Goal: Obtain resource: Download file/media

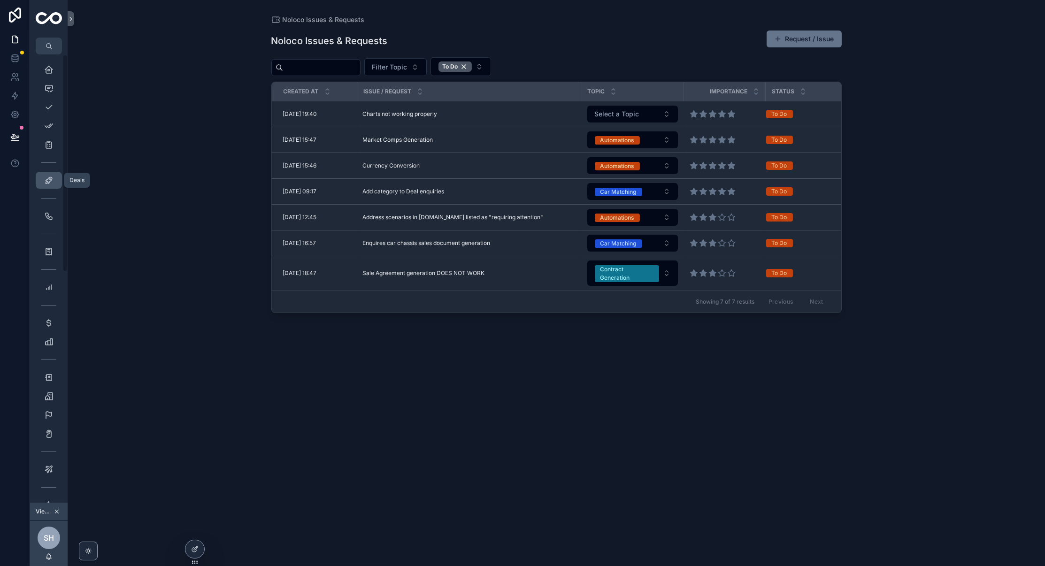
click at [56, 181] on link "Deals 54" at bounding box center [49, 180] width 26 height 17
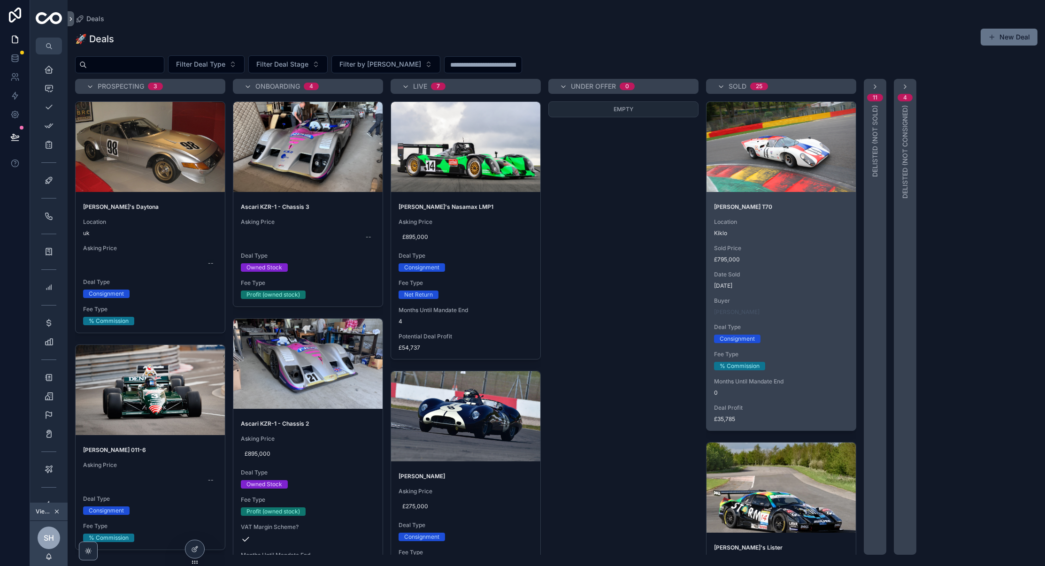
click at [819, 240] on div "[PERSON_NAME] T70 Location [GEOGRAPHIC_DATA] Sold Price £795,000 Date Sold [DAT…" at bounding box center [781, 313] width 149 height 235
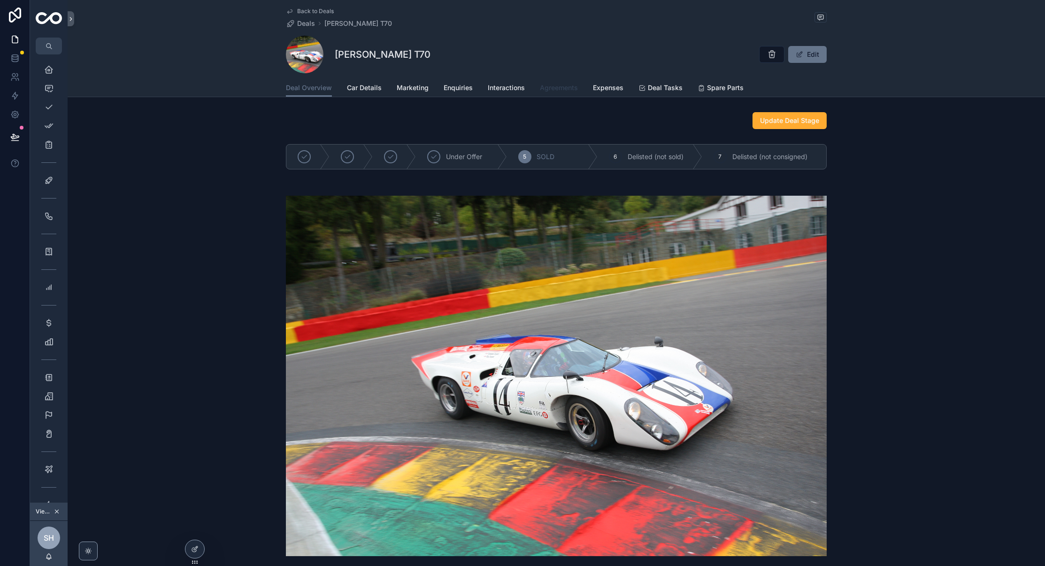
click at [555, 82] on link "Agreements" at bounding box center [559, 88] width 38 height 19
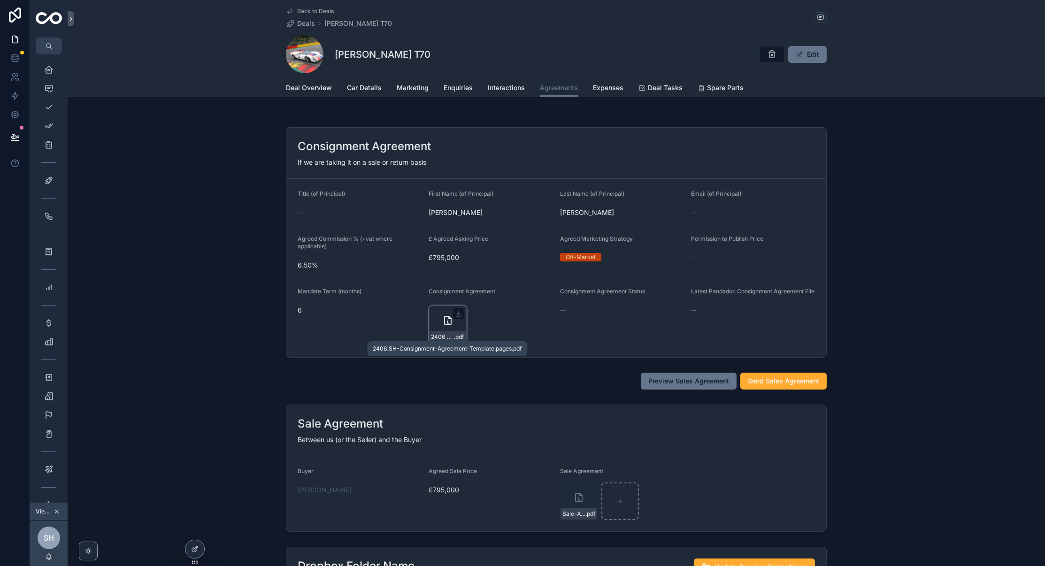
click at [455, 333] on span ".pdf" at bounding box center [460, 337] width 10 height 8
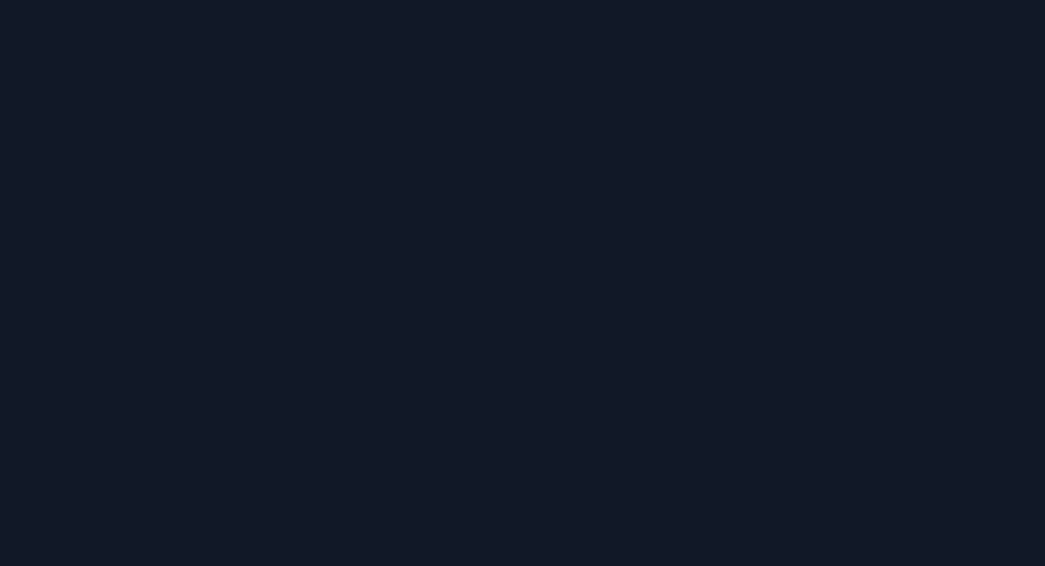
click at [22, 28] on div "2406_SH-Consignment-Agreement-Template.pages.pdf" at bounding box center [523, 22] width 1030 height 28
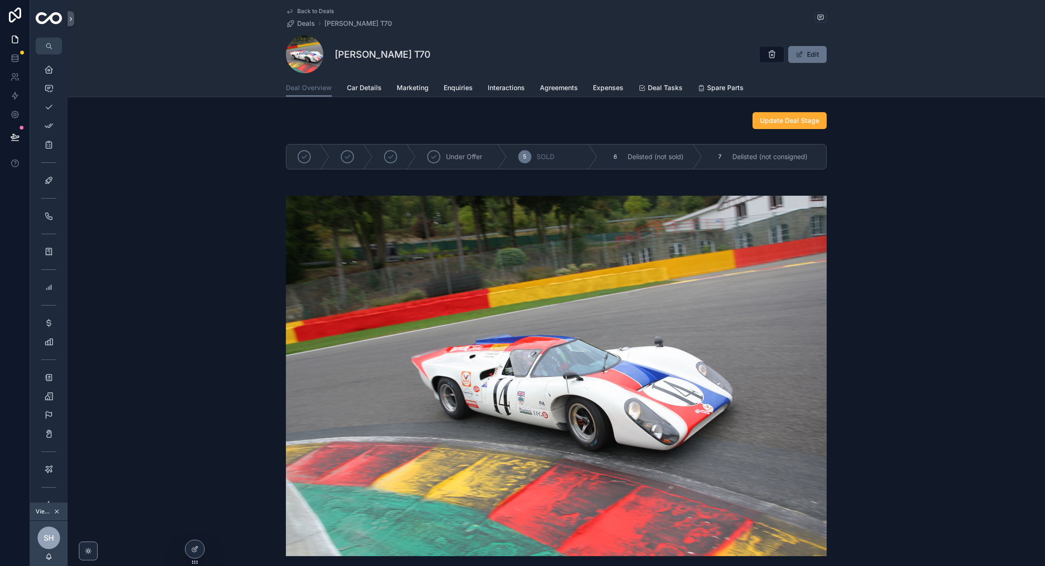
click at [190, 272] on div "scrollable content" at bounding box center [557, 376] width 978 height 391
